Goal: Information Seeking & Learning: Learn about a topic

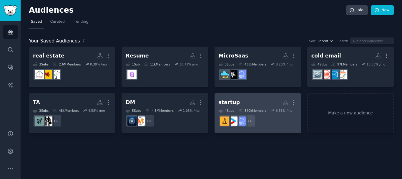
click at [228, 99] on div "startup" at bounding box center [230, 102] width 22 height 7
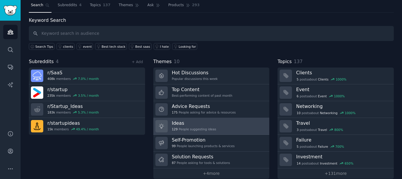
scroll to position [24, 0]
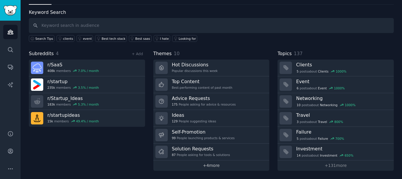
click at [208, 165] on link "+ 4 more" at bounding box center [211, 165] width 116 height 10
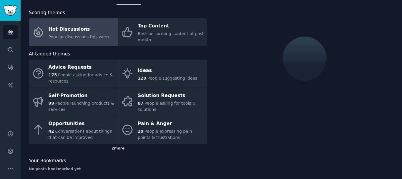
scroll to position [24, 0]
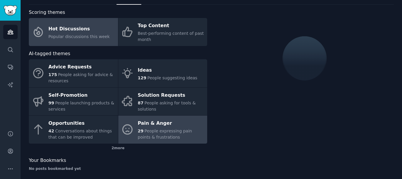
click at [156, 134] on div "29 People expressing pain points & frustrations" at bounding box center [171, 134] width 67 height 12
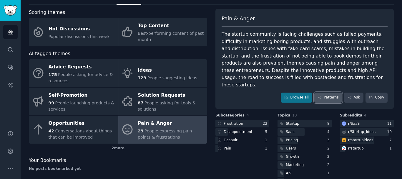
click at [333, 93] on link "Patterns" at bounding box center [329, 98] width 28 height 10
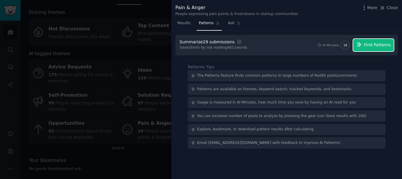
click at [375, 46] on span "Find Patterns" at bounding box center [377, 45] width 27 height 6
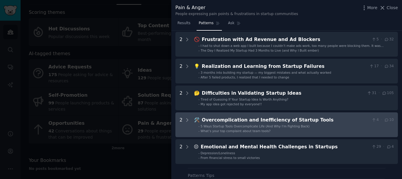
scroll to position [88, 0]
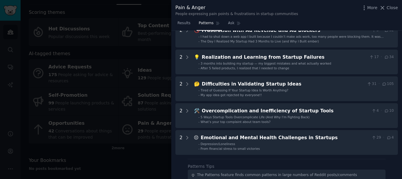
click at [96, 128] on div at bounding box center [201, 89] width 402 height 179
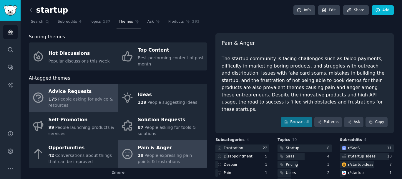
click at [92, 89] on div "Advice Requests" at bounding box center [82, 91] width 67 height 9
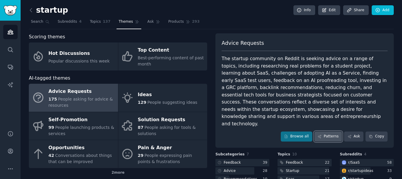
click at [321, 135] on icon at bounding box center [319, 136] width 3 height 3
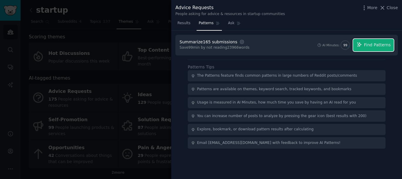
click at [385, 49] on button "Find Patterns" at bounding box center [374, 45] width 41 height 12
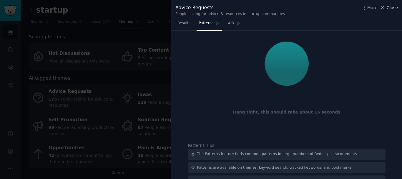
click at [393, 10] on span "Close" at bounding box center [392, 8] width 11 height 6
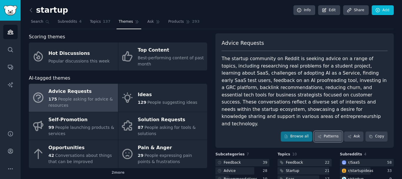
click at [333, 131] on link "Patterns" at bounding box center [329, 136] width 28 height 10
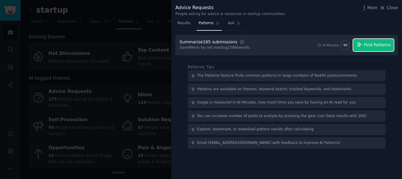
click at [378, 45] on span "Find Patterns" at bounding box center [377, 45] width 27 height 6
